Goal: Navigation & Orientation: Find specific page/section

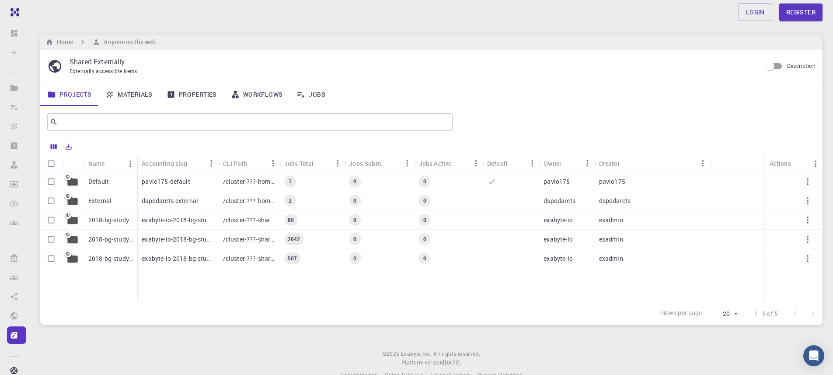
click at [456, 314] on div "Rows per page: 20 20 1–5 of 5" at bounding box center [431, 313] width 783 height 23
click at [402, 295] on div "Default External 2018-bg-study-phase-i-ph 2018-bg-study-phase-III 2018-bg-study…" at bounding box center [431, 237] width 783 height 130
click at [195, 181] on div "pavlo175-default" at bounding box center [177, 181] width 81 height 19
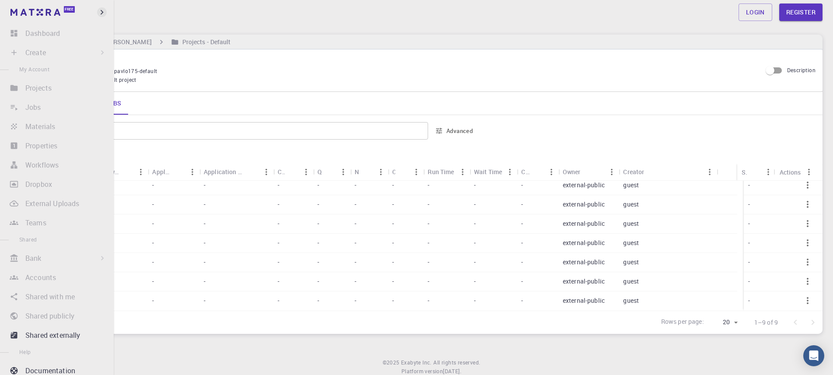
click at [101, 10] on icon "button" at bounding box center [102, 12] width 10 height 10
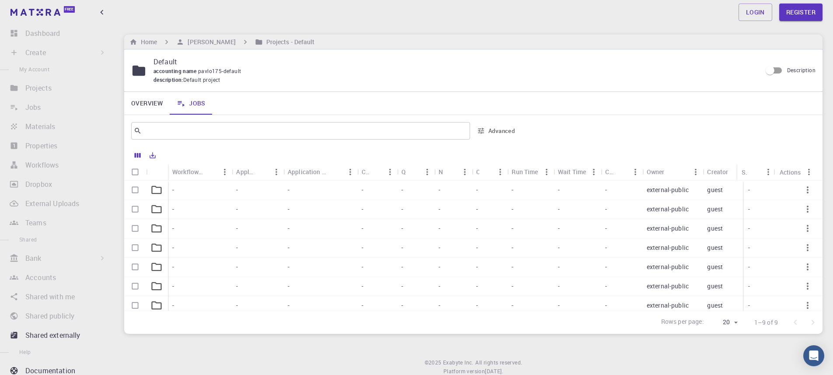
click at [144, 105] on link "Overview" at bounding box center [146, 103] width 45 height 23
